Goal: Task Accomplishment & Management: Use online tool/utility

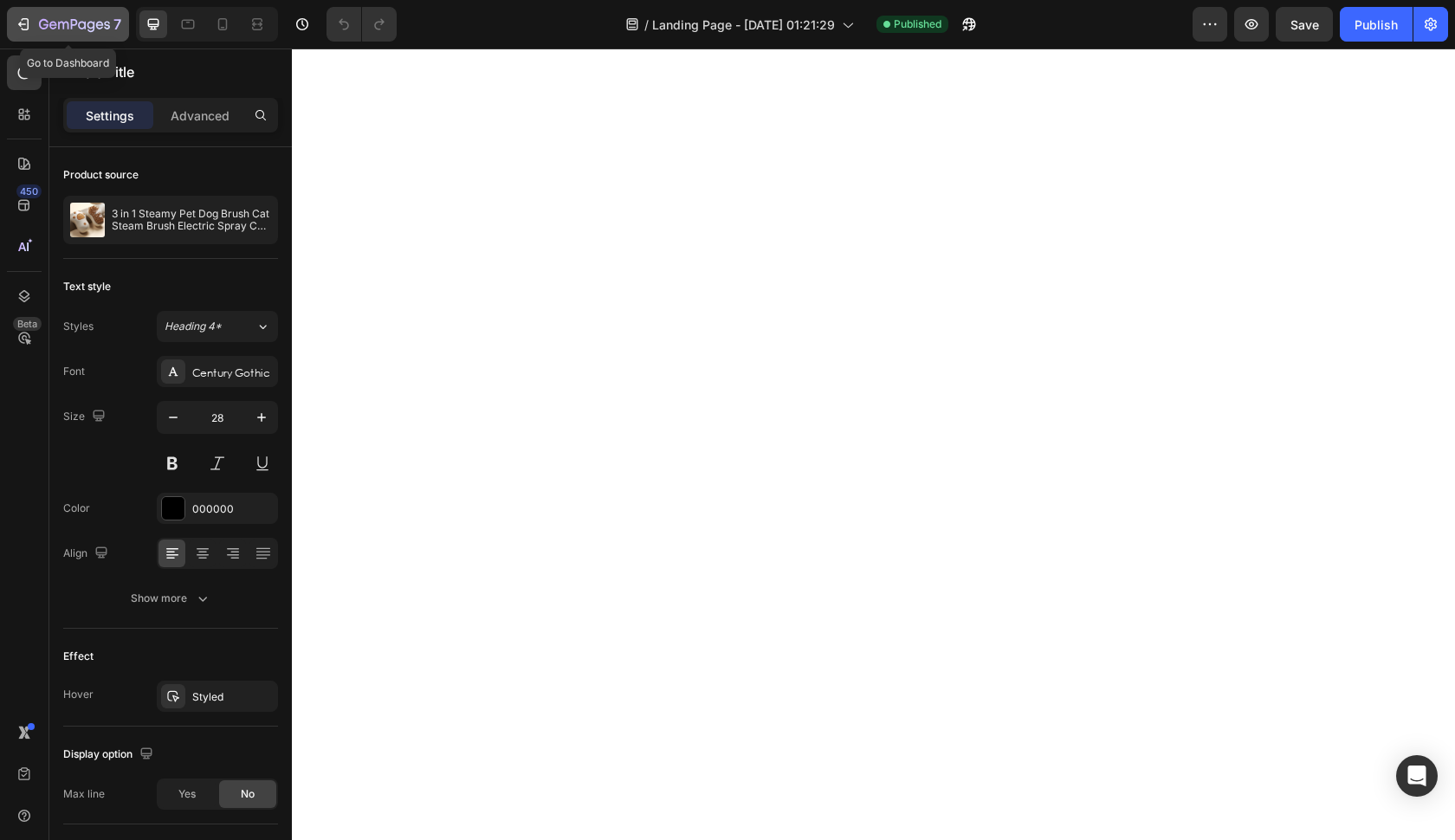
click at [26, 15] on div "7" at bounding box center [68, 24] width 107 height 21
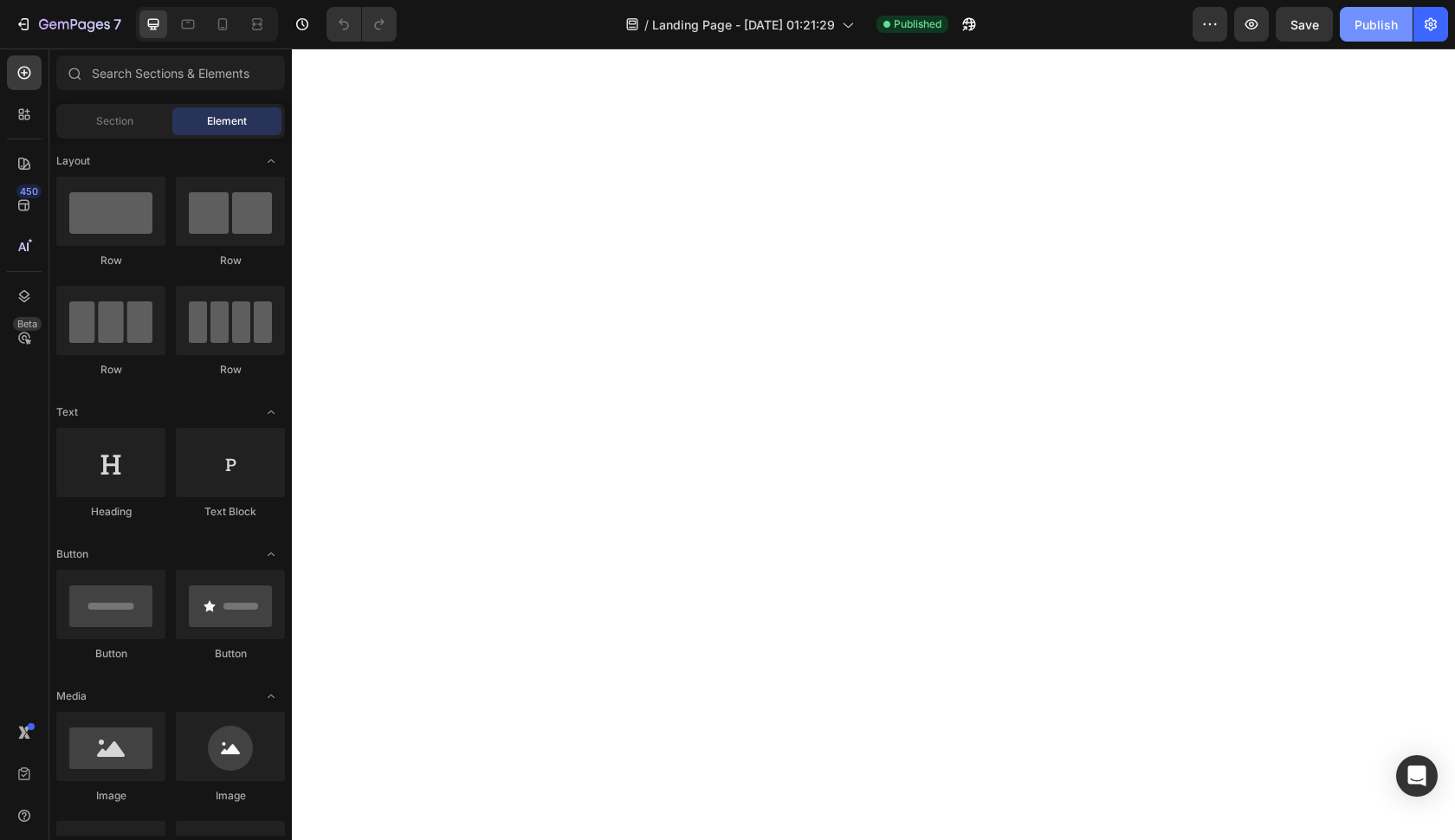
click at [1385, 20] on div "Publish" at bounding box center [1376, 24] width 44 height 18
click at [49, 36] on button "7" at bounding box center [68, 24] width 122 height 35
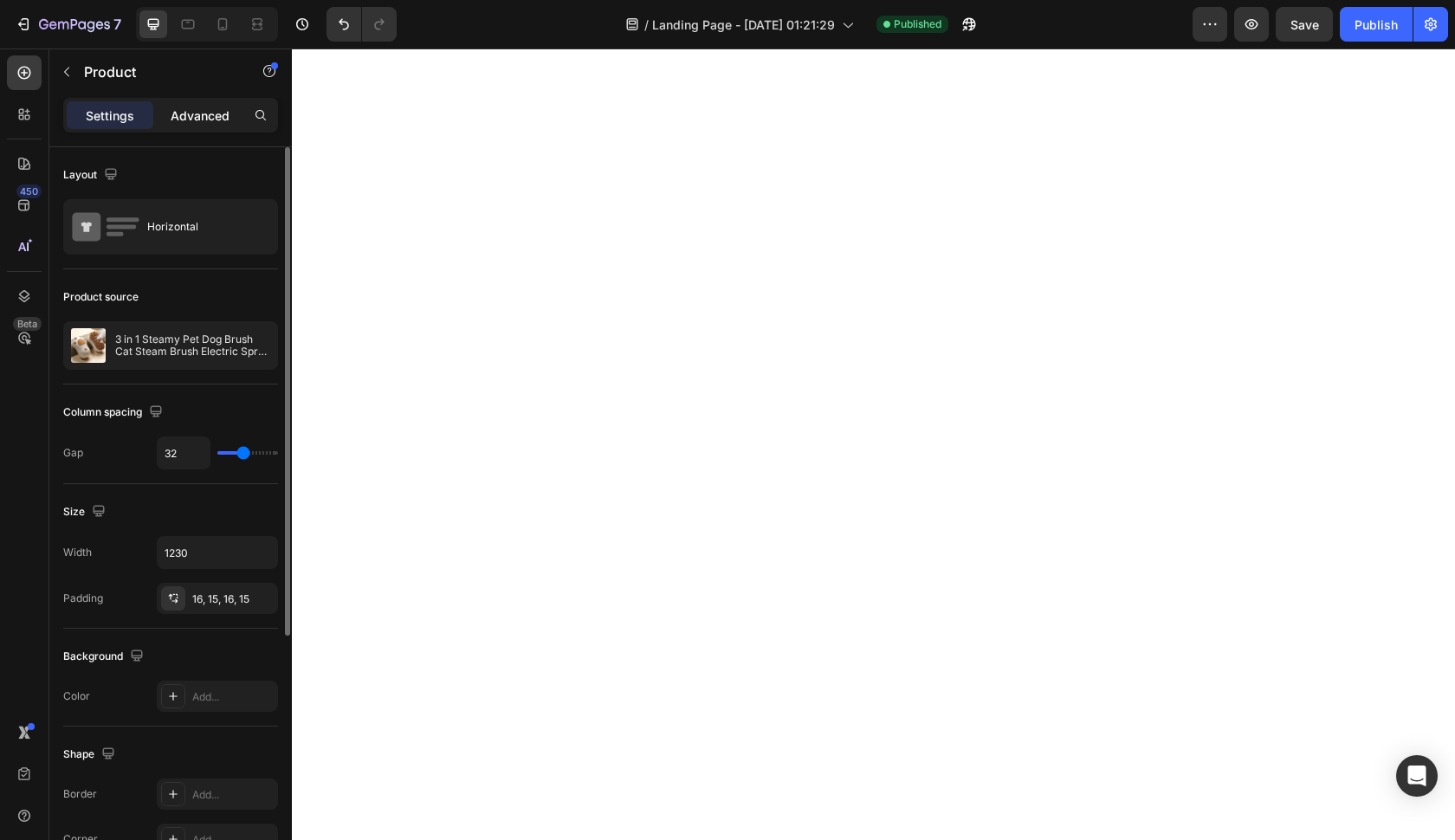
click at [222, 107] on p "Advanced" at bounding box center [199, 115] width 59 height 18
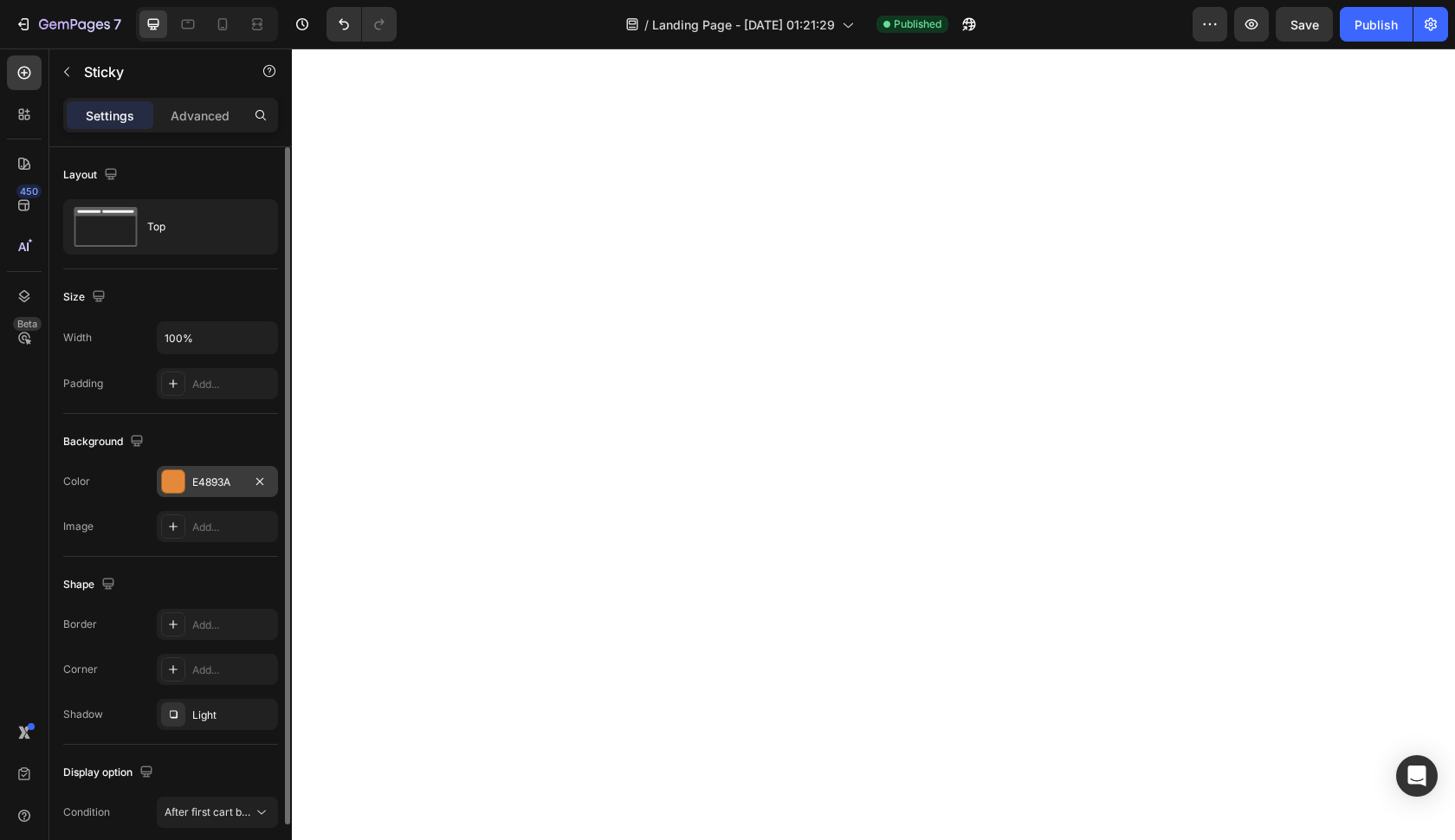
click at [192, 485] on div "E4893A" at bounding box center [217, 482] width 51 height 16
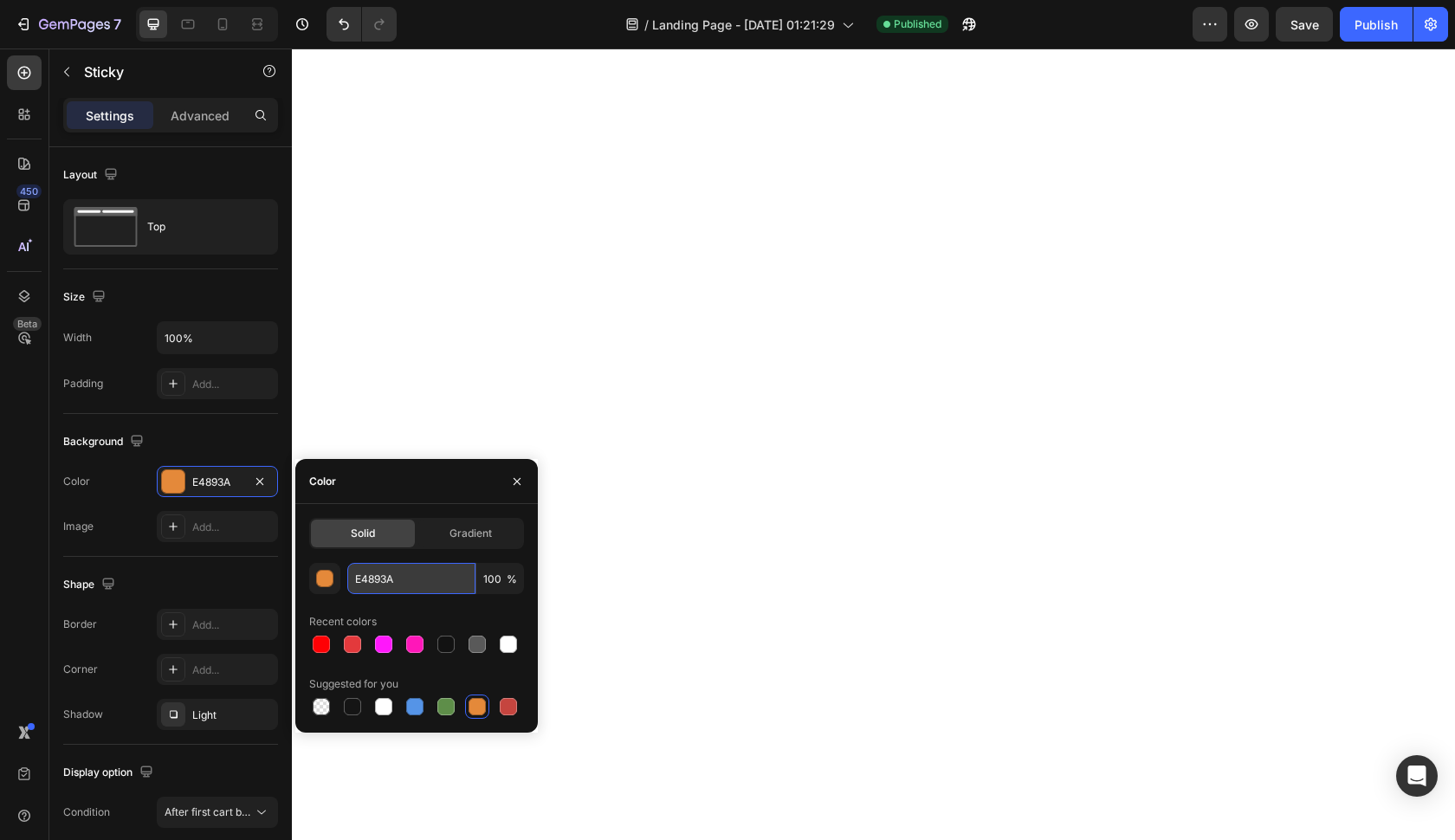
click at [371, 573] on input "E4893A" at bounding box center [411, 579] width 128 height 31
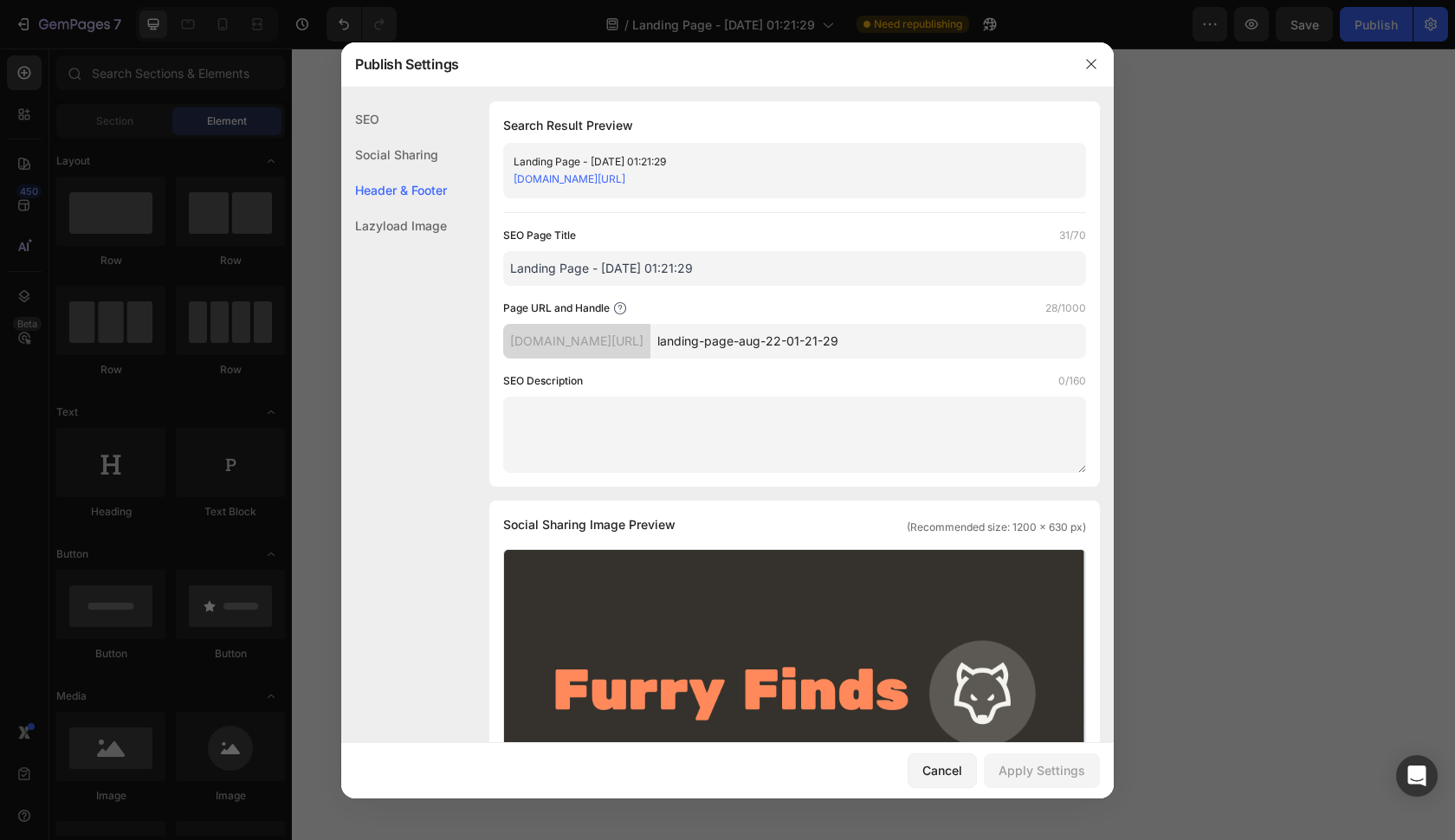
scroll to position [608, 0]
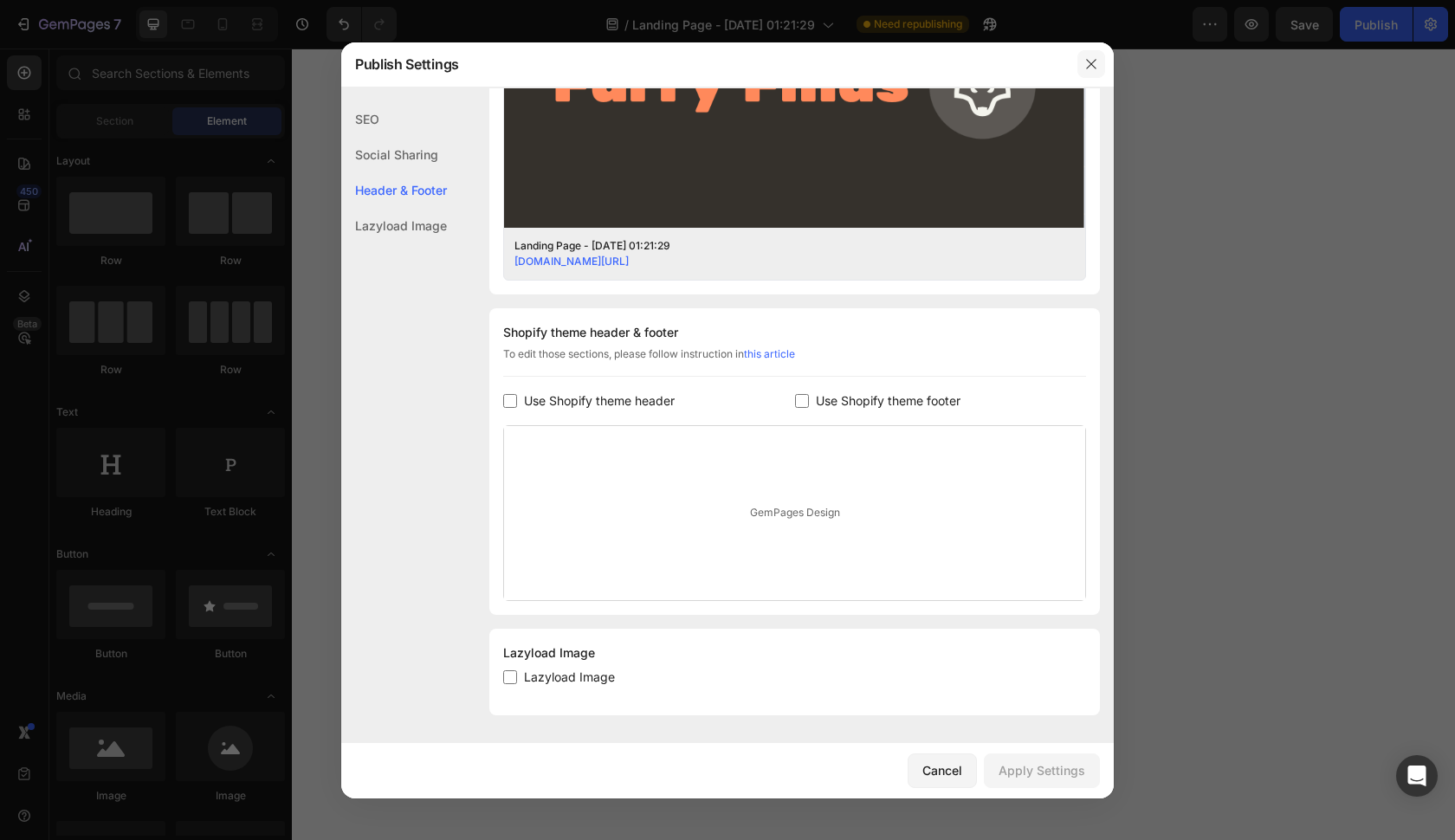
click at [1093, 71] on icon "button" at bounding box center [1091, 64] width 14 height 14
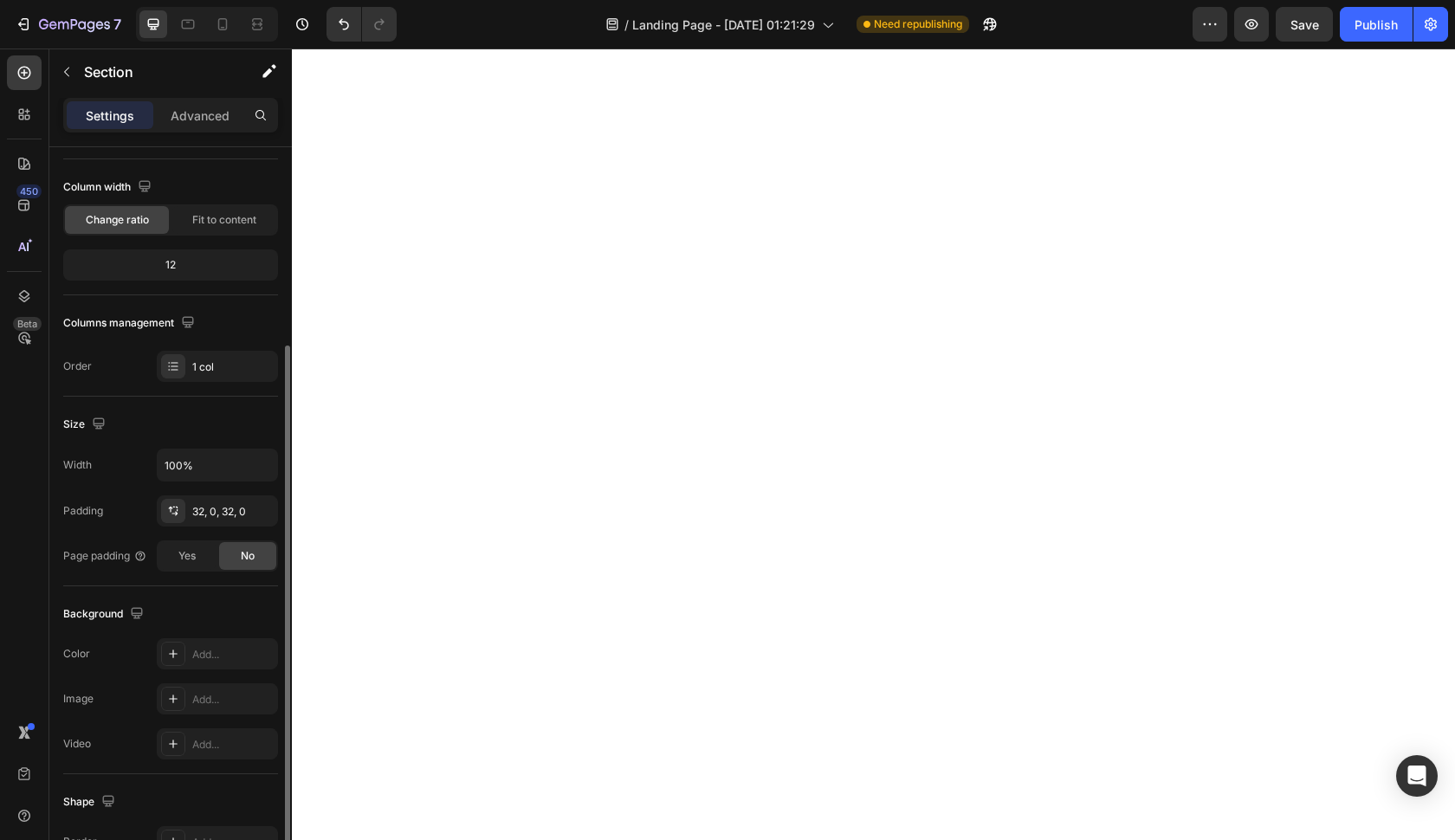
scroll to position [200, 0]
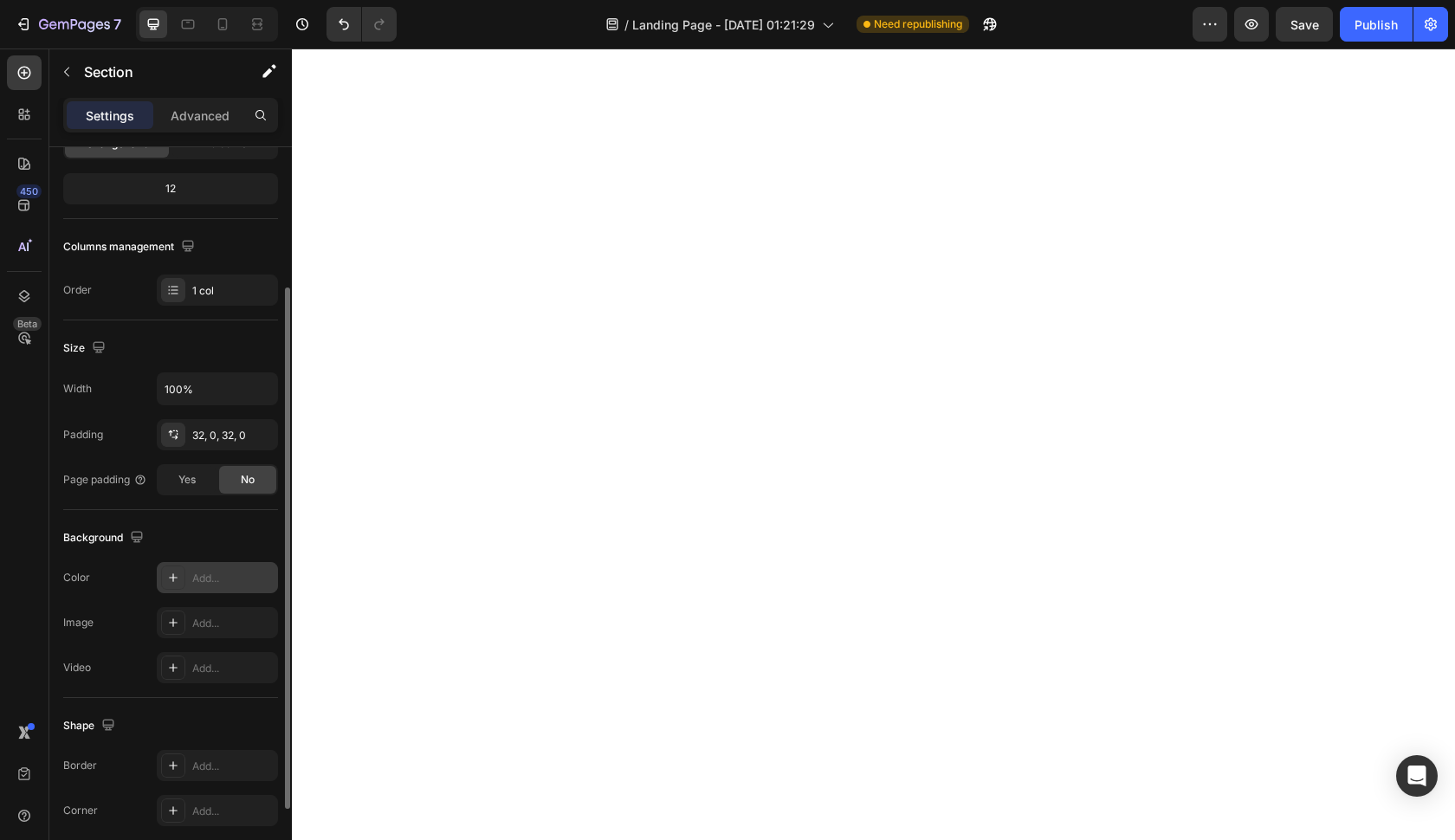
click at [169, 565] on div "Add..." at bounding box center [217, 578] width 121 height 31
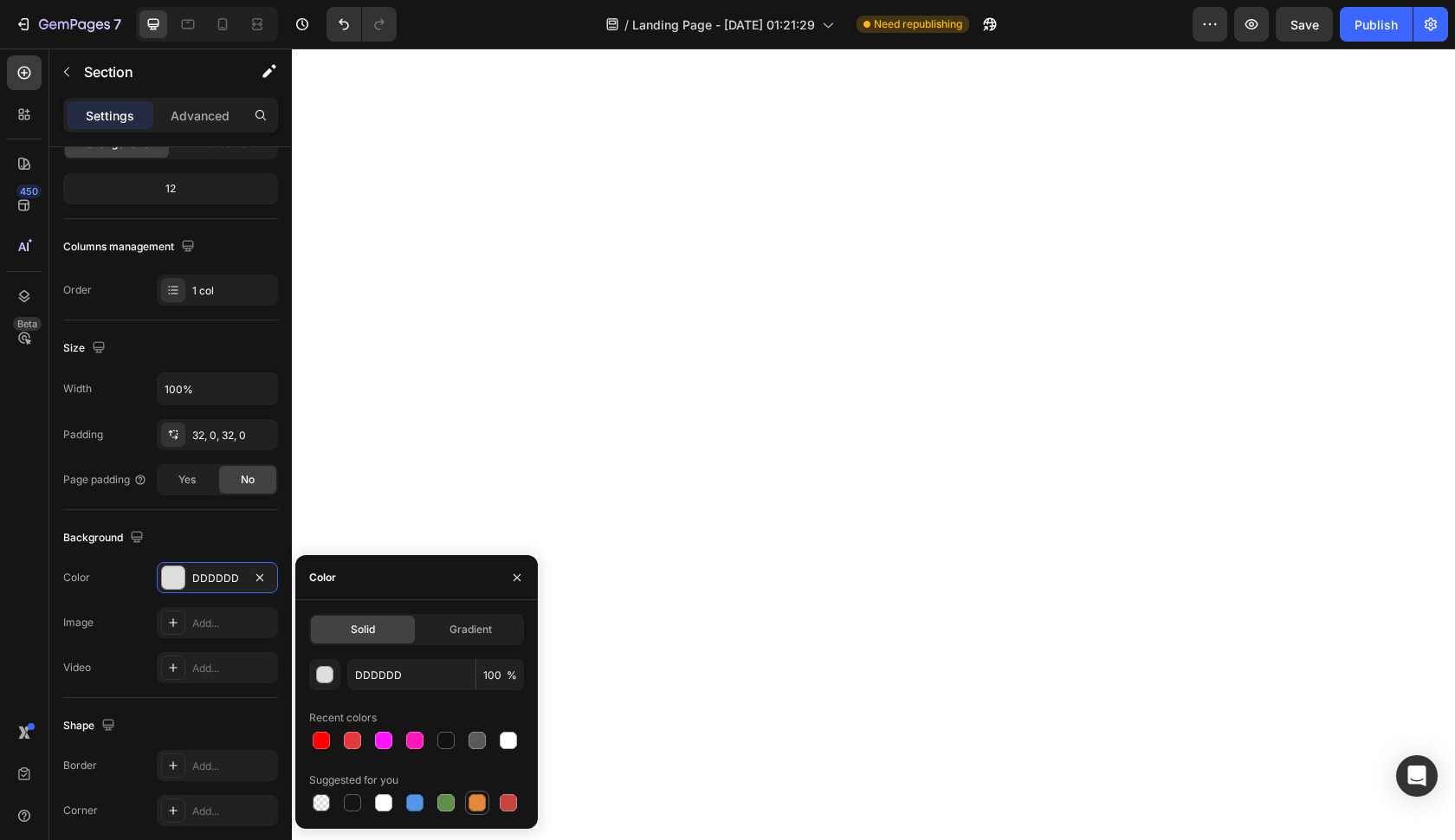
click at [472, 795] on div at bounding box center [477, 802] width 17 height 17
type input "E4893A"
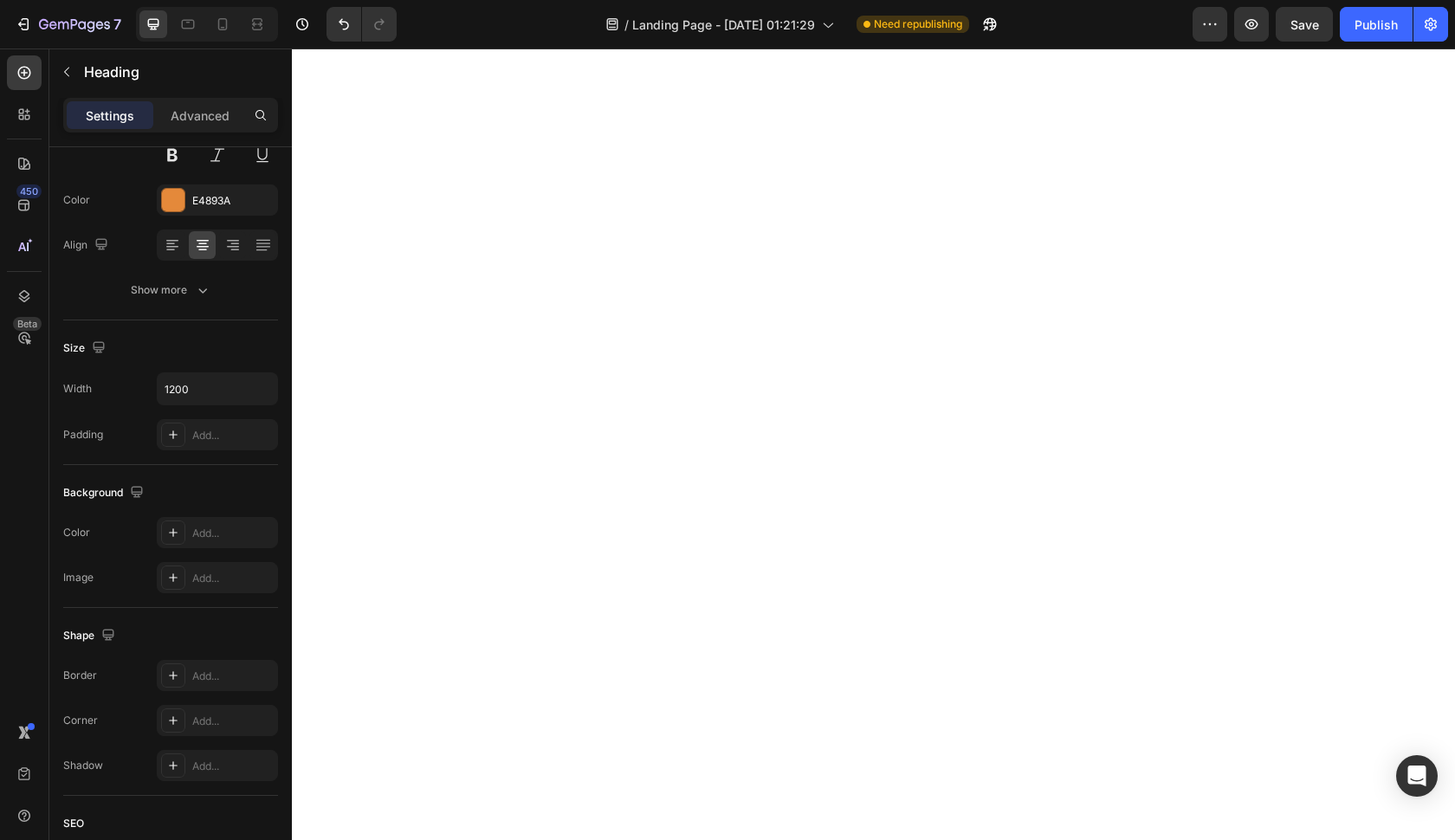
scroll to position [0, 0]
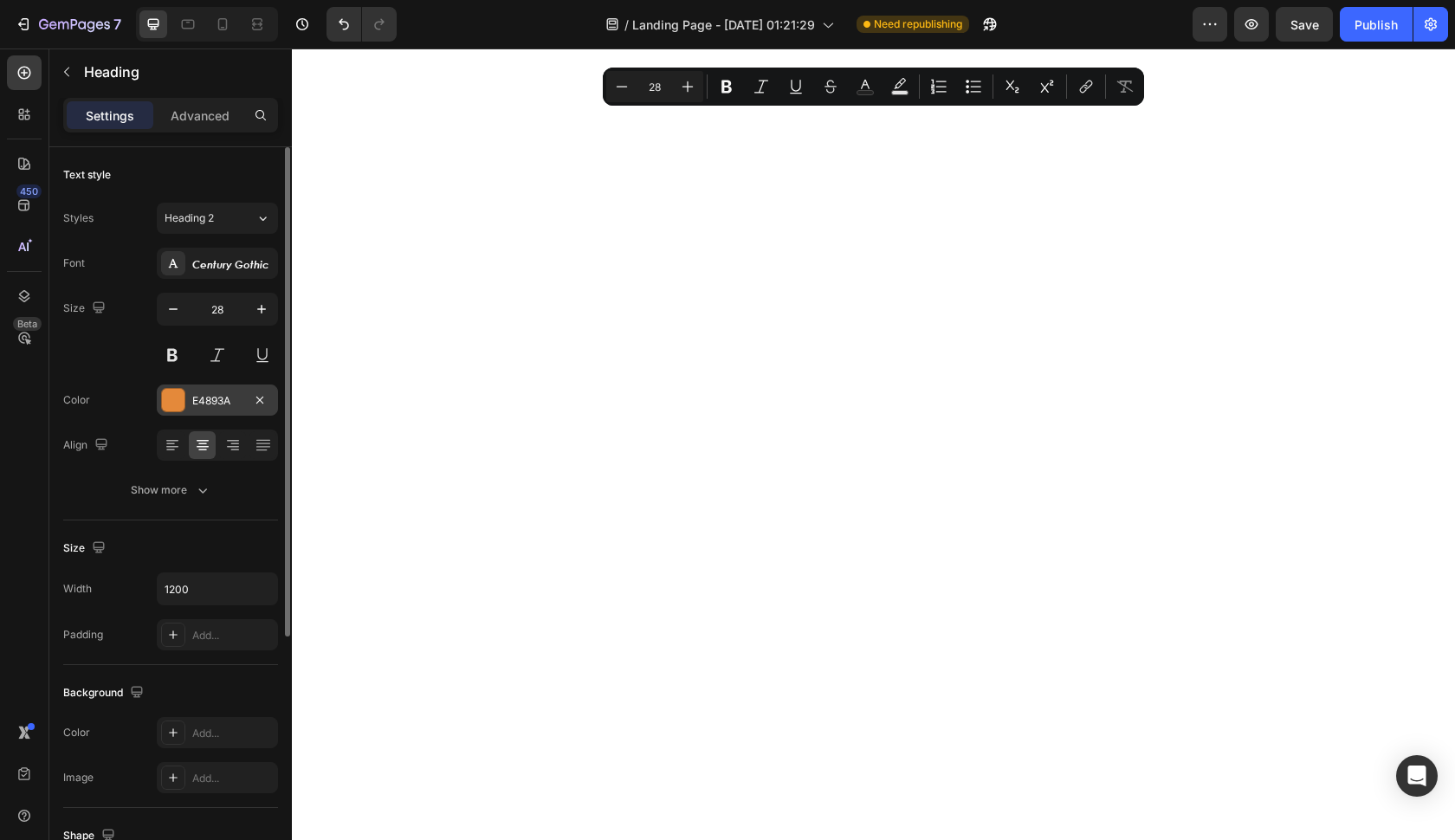
click at [169, 404] on div at bounding box center [173, 400] width 23 height 23
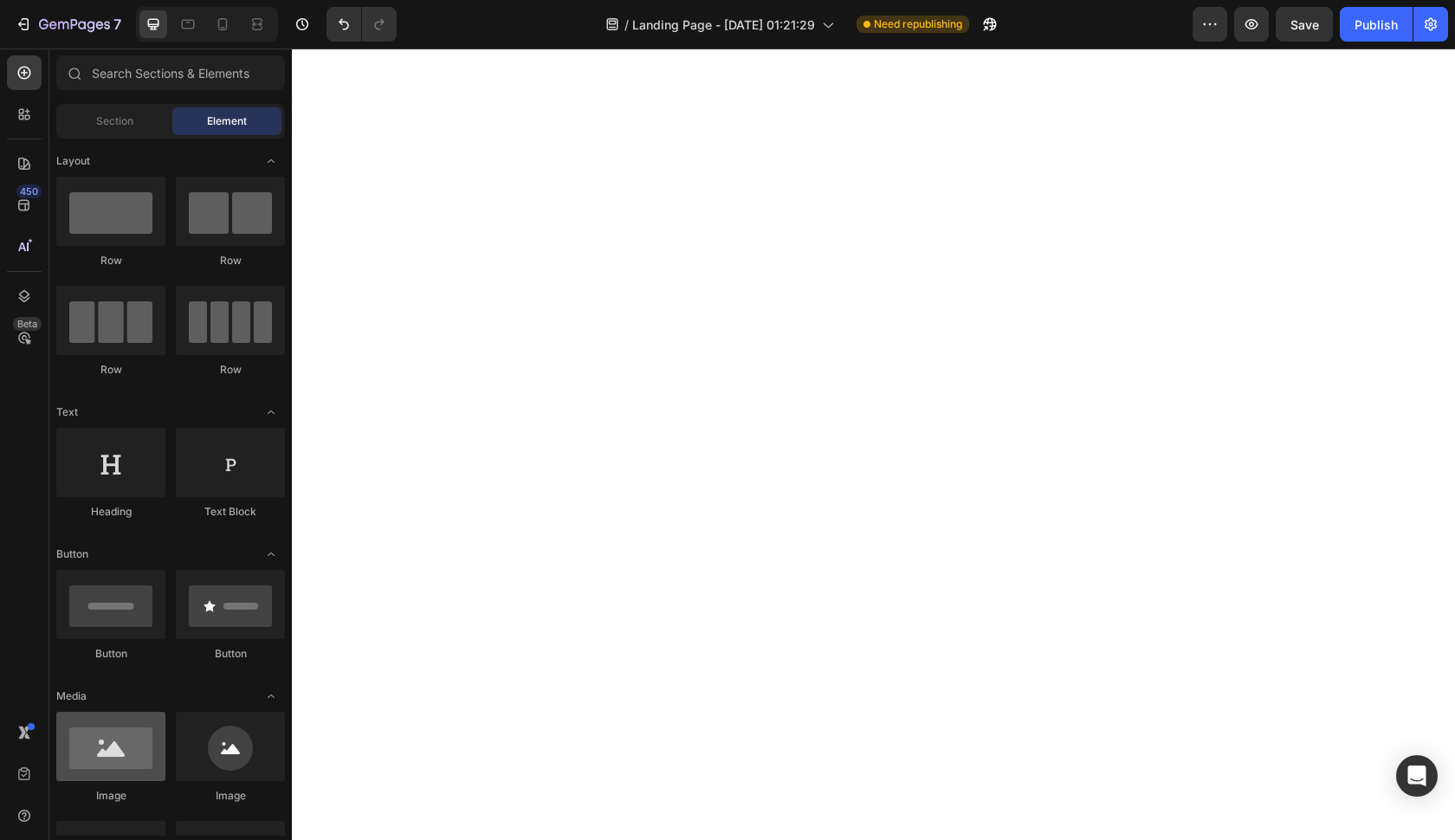
click at [125, 761] on div at bounding box center [110, 746] width 109 height 69
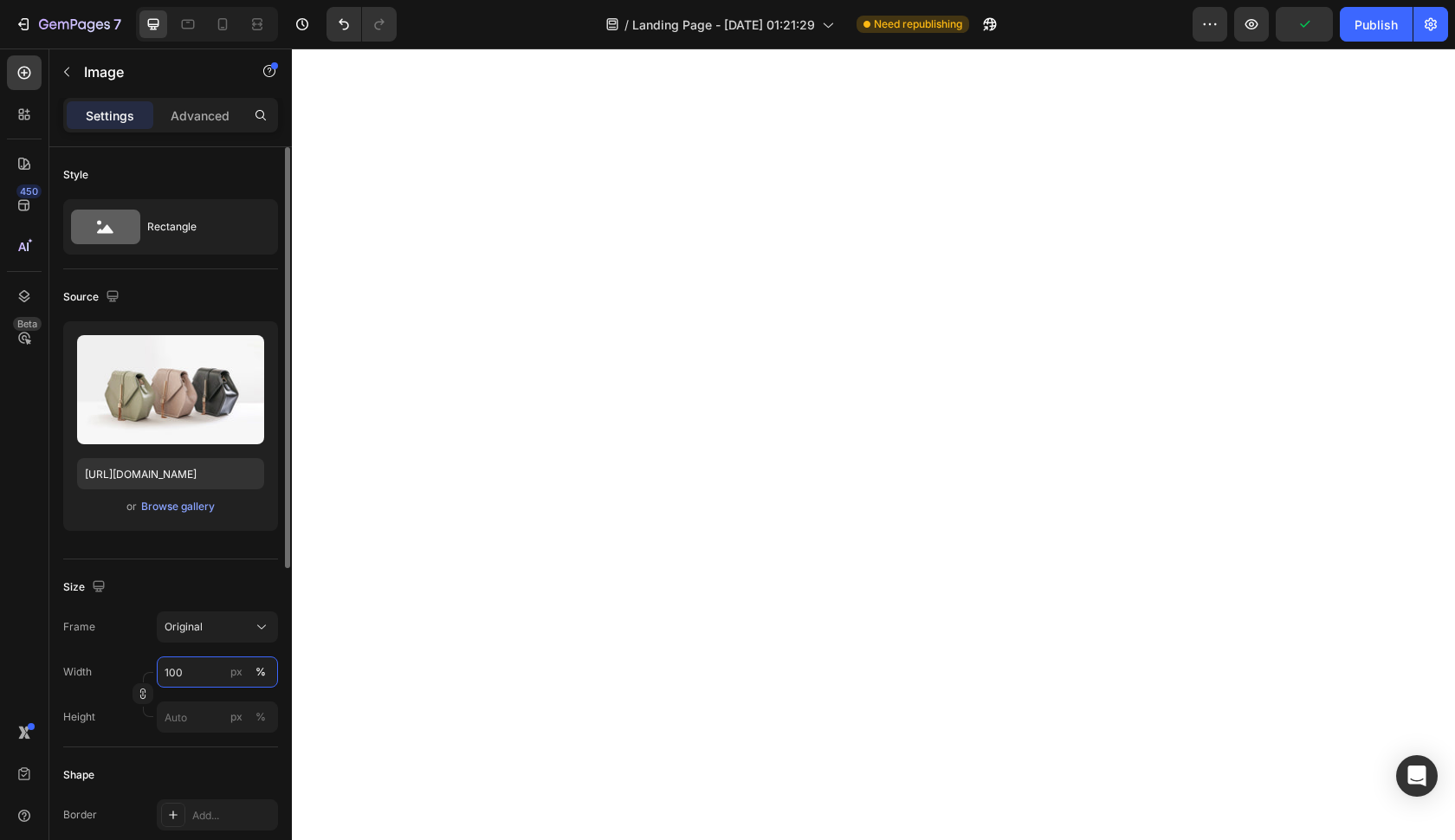
click at [200, 678] on input "100" at bounding box center [217, 672] width 121 height 31
type input "1"
type input "5"
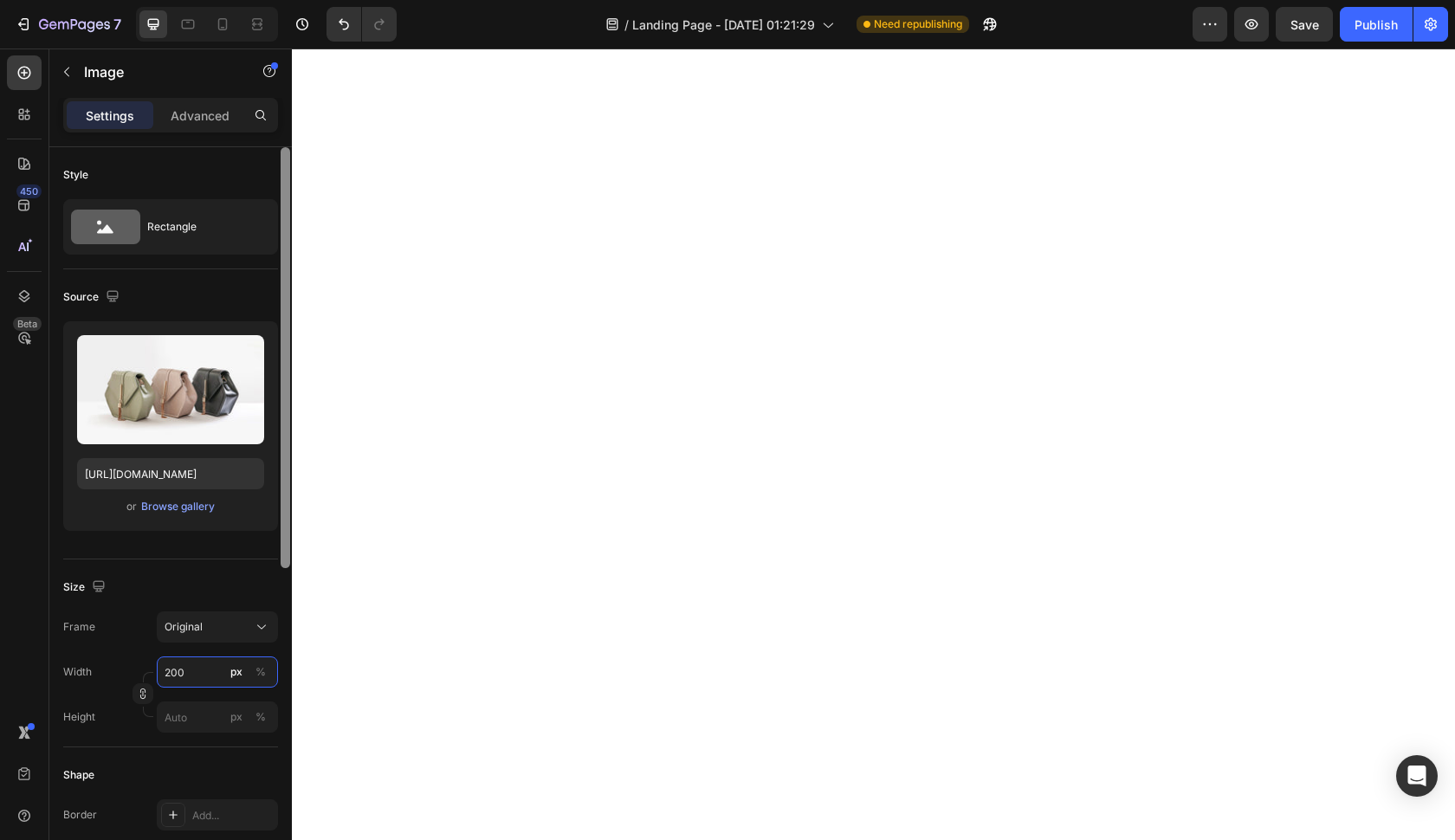
type input "200"
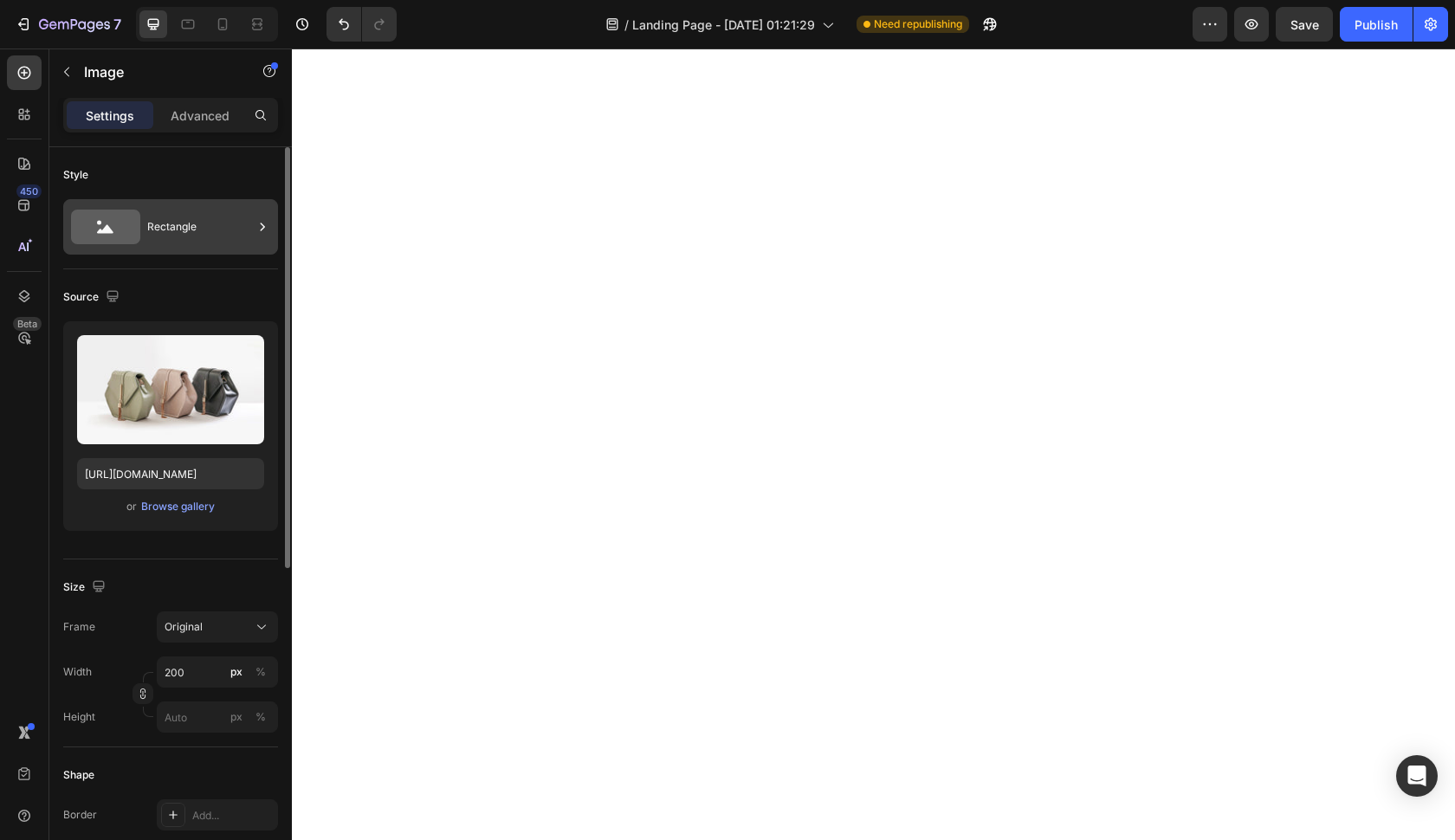
click at [184, 240] on div "Rectangle" at bounding box center [200, 227] width 106 height 40
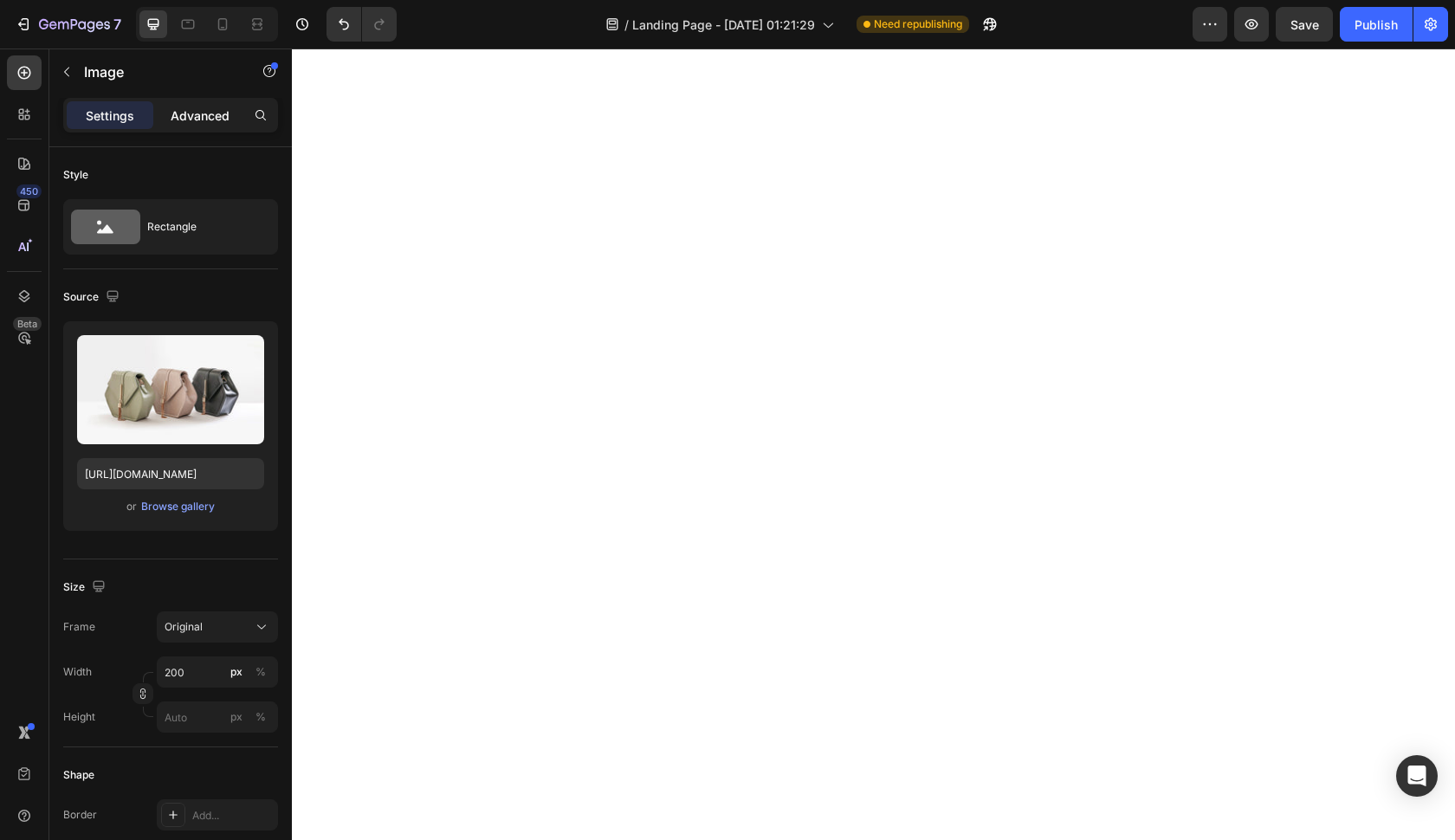
click at [205, 104] on div "Advanced" at bounding box center [199, 115] width 86 height 28
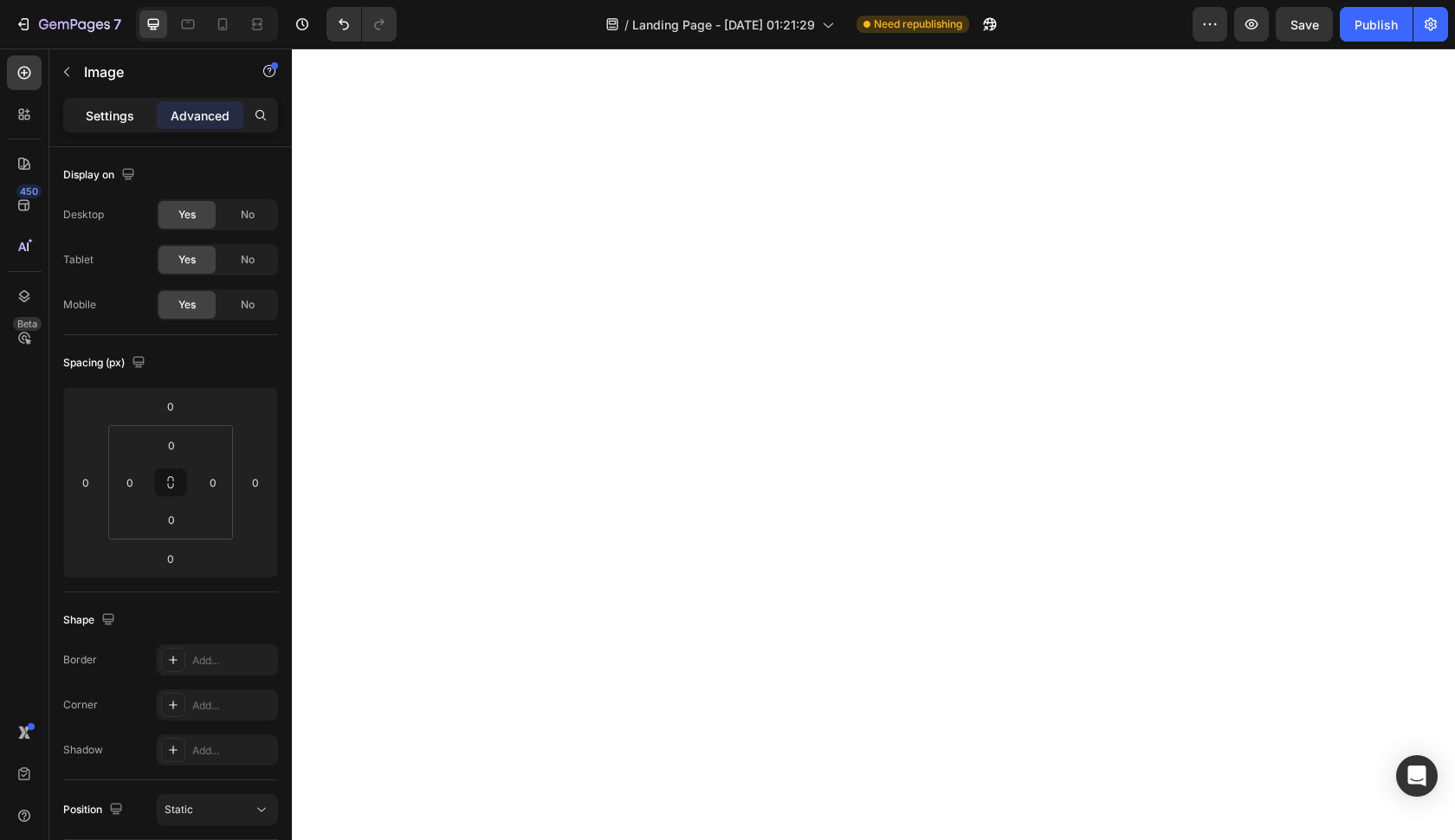
click at [123, 127] on div "Settings" at bounding box center [109, 115] width 86 height 28
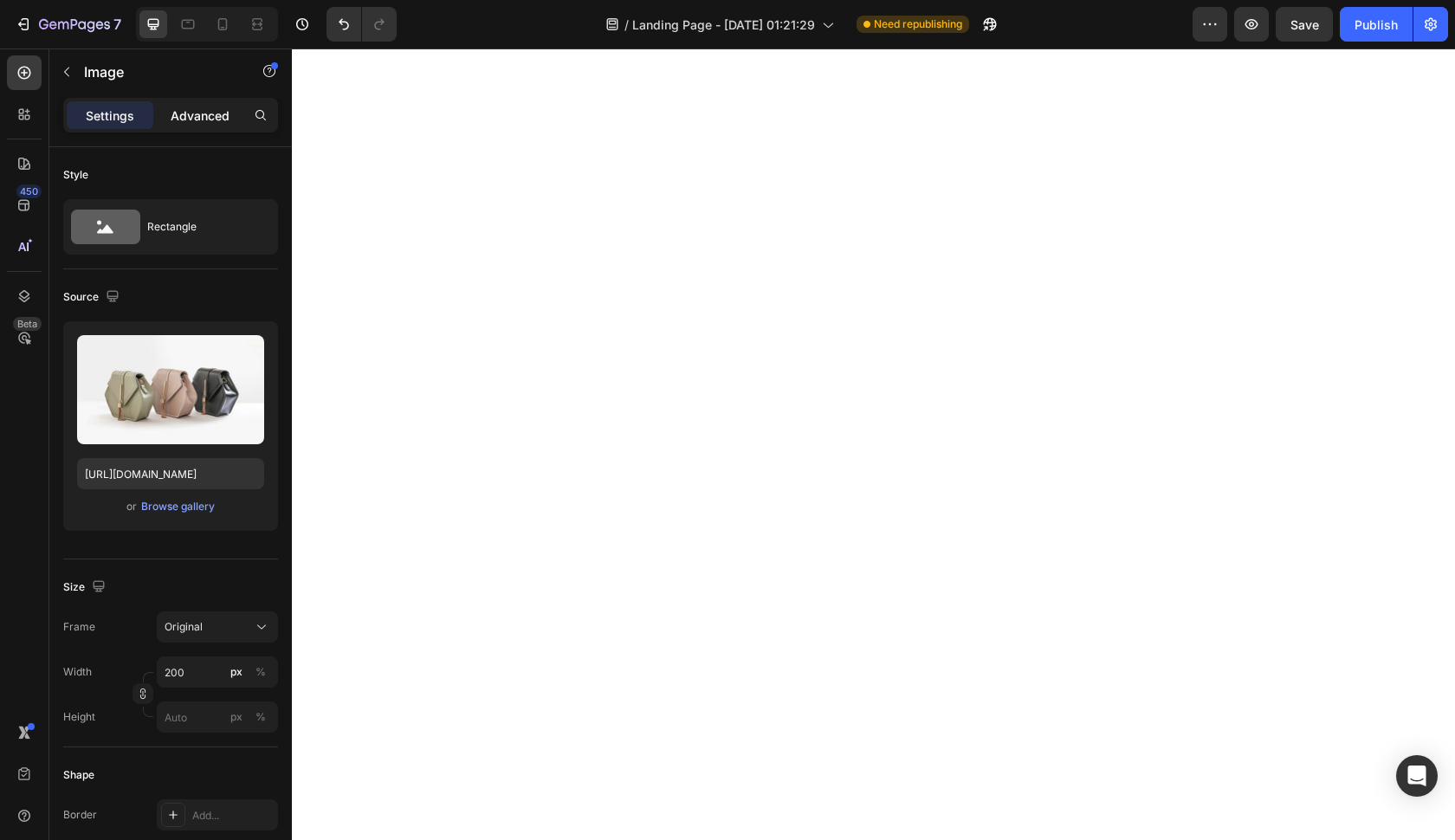
click at [191, 121] on p "Advanced" at bounding box center [199, 115] width 59 height 18
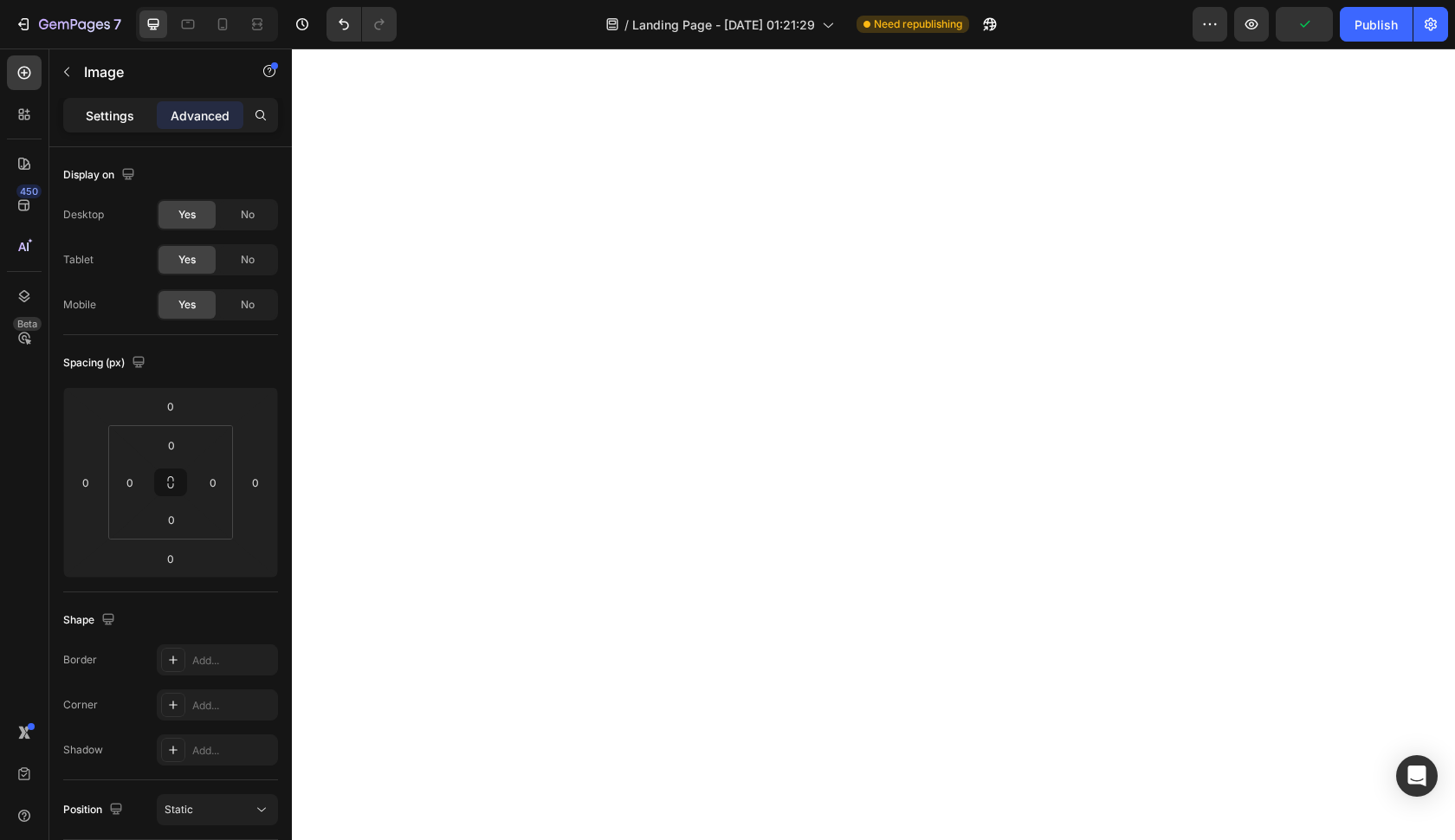
click at [84, 121] on div "Settings" at bounding box center [109, 115] width 86 height 28
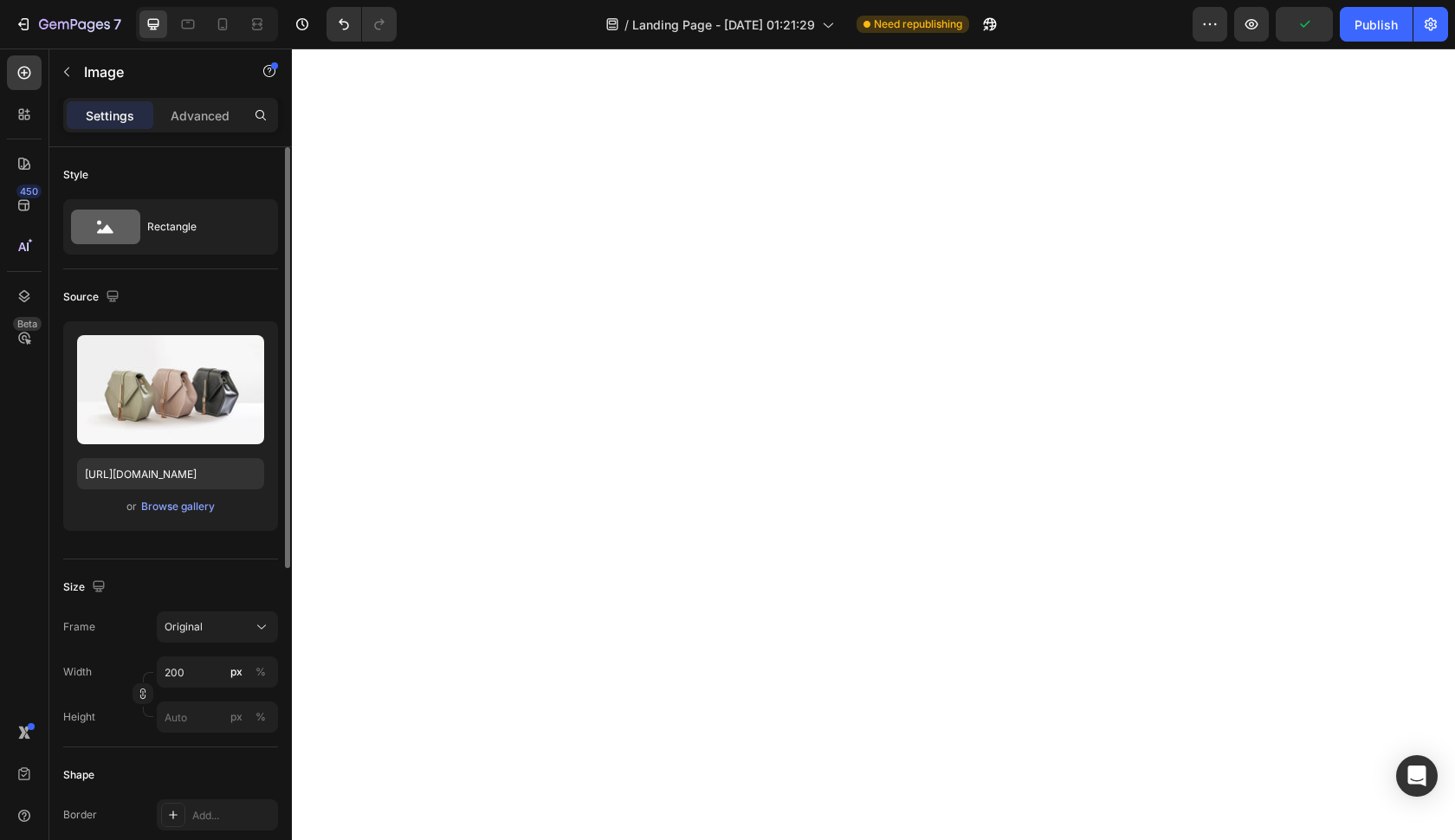
click at [155, 322] on div "Upload Image https://cdn.shopify.com/s/files/1/2005/9307/files/image_demo.jpg o…" at bounding box center [170, 426] width 215 height 210
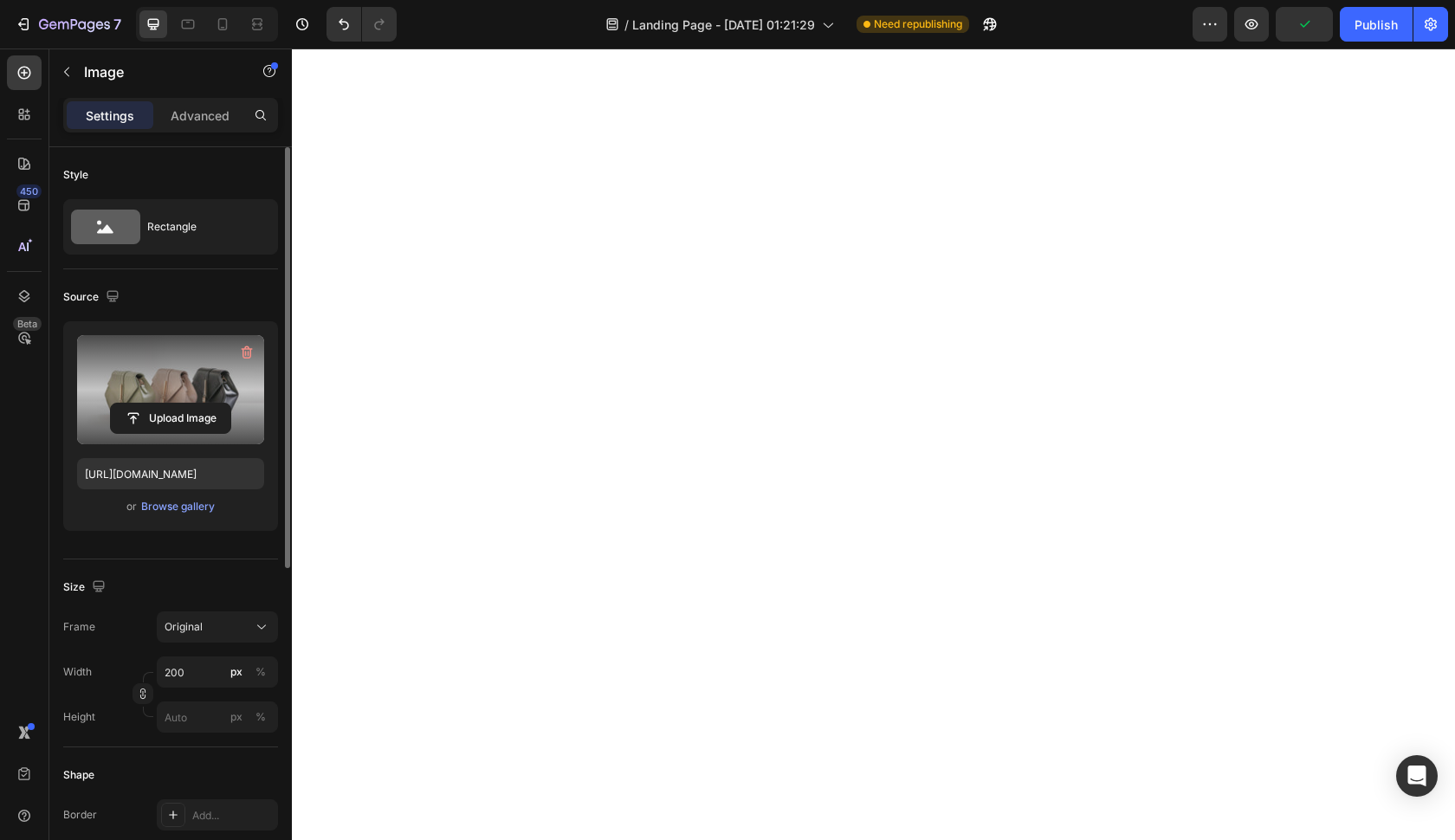
click at [159, 355] on label at bounding box center [170, 389] width 187 height 109
click at [159, 403] on input "file" at bounding box center [170, 418] width 120 height 30
click at [155, 414] on input "file" at bounding box center [170, 418] width 120 height 30
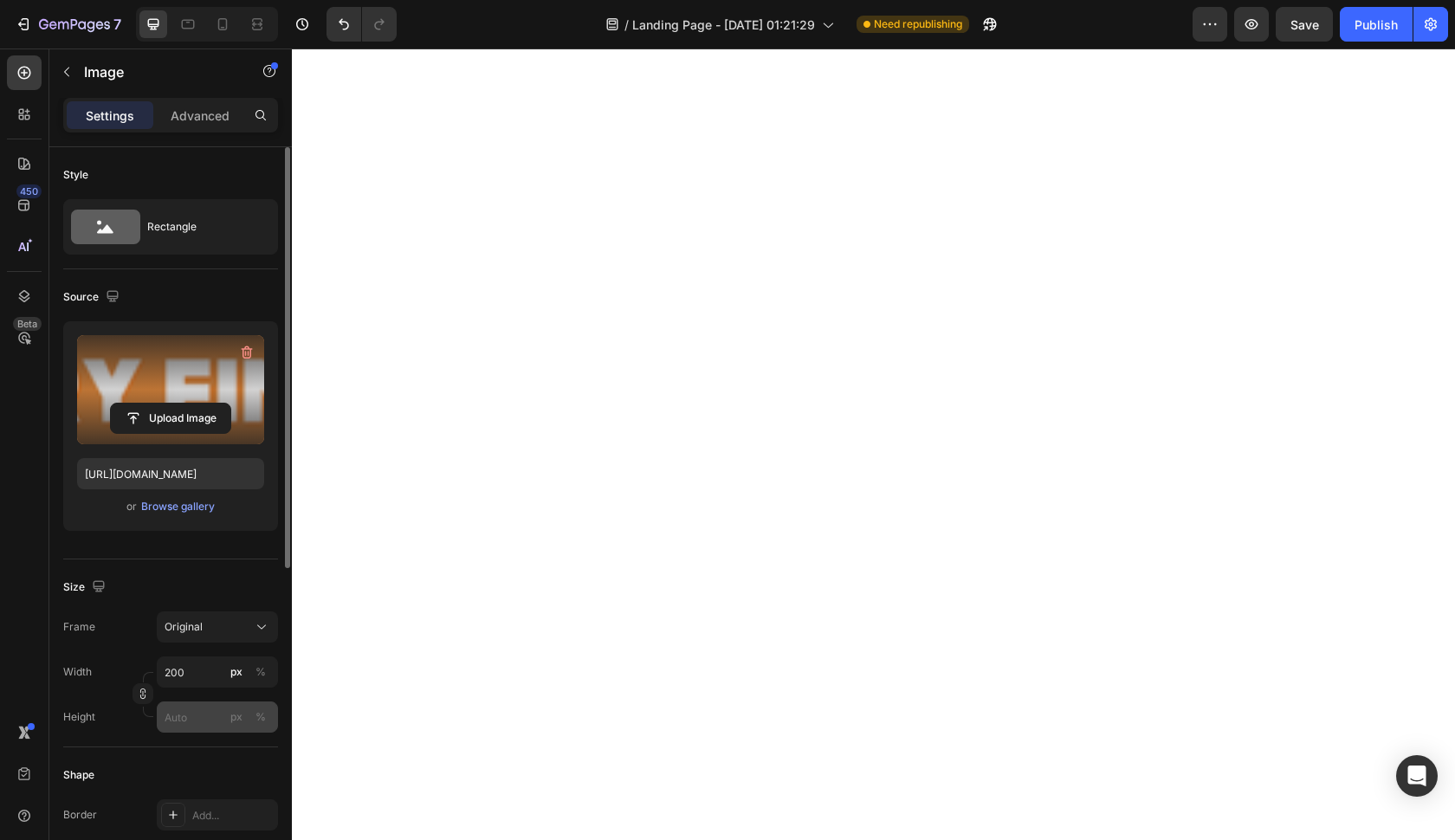
type input "https://cdn.shopify.com/s/files/1/0782/6037/1692/files/gempages_580823365468554…"
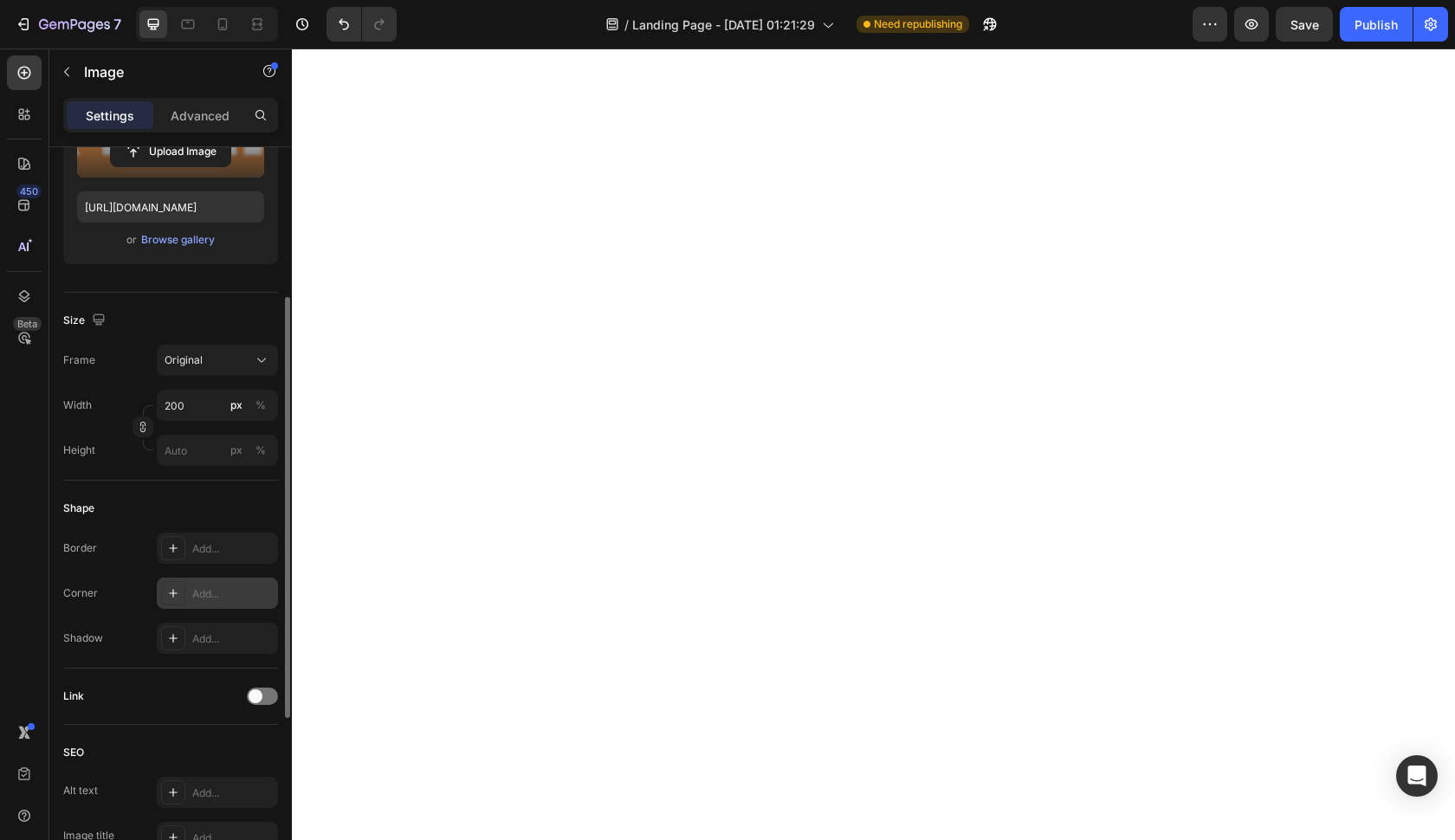
scroll to position [265, 0]
click at [216, 413] on input "200" at bounding box center [217, 406] width 121 height 31
click at [214, 412] on input "200" at bounding box center [217, 406] width 121 height 31
click at [183, 401] on input "200" at bounding box center [217, 406] width 121 height 31
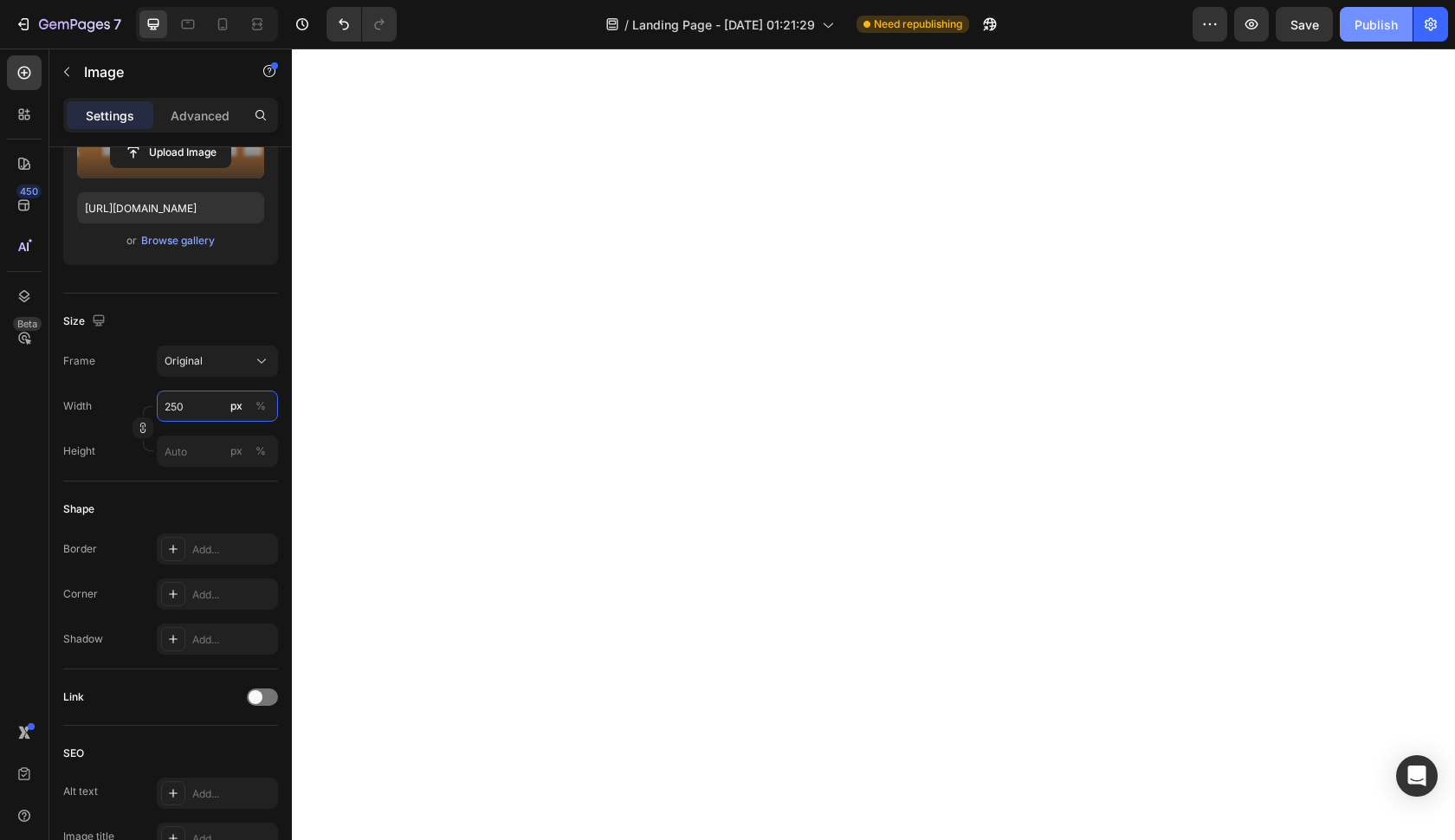
type input "250"
click at [1342, 20] on button "Publish" at bounding box center [1376, 24] width 72 height 35
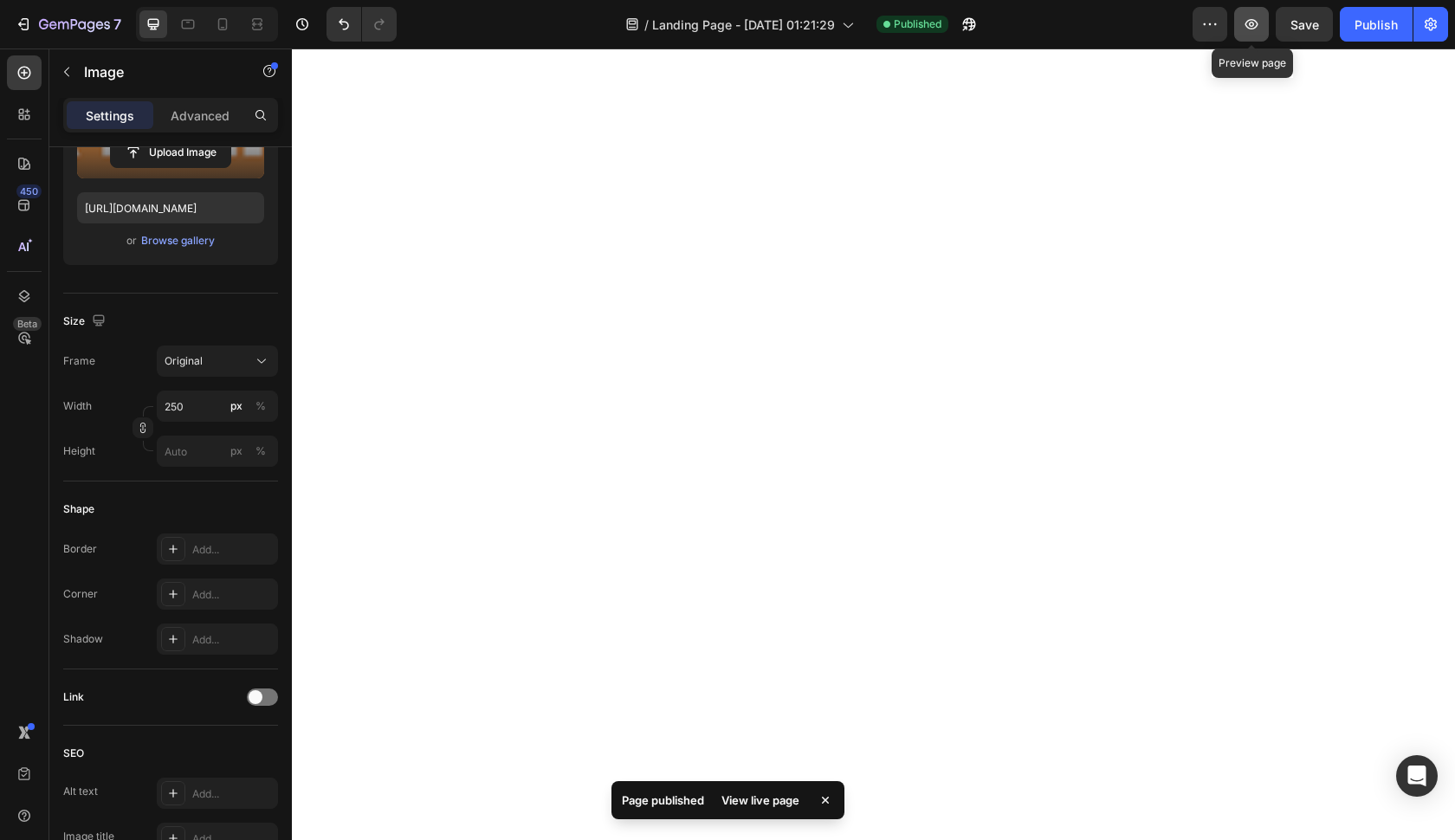
click at [1254, 15] on button "button" at bounding box center [1252, 24] width 35 height 35
